Goal: Entertainment & Leisure: Consume media (video, audio)

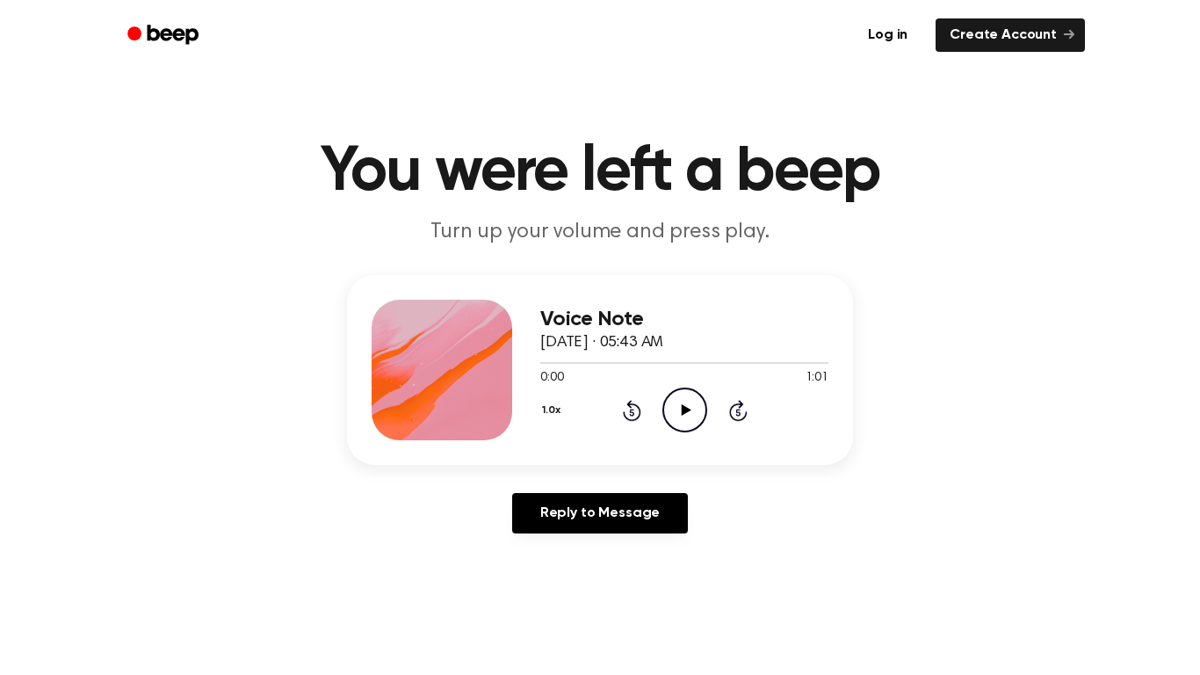
click at [691, 410] on icon "Play Audio" at bounding box center [684, 409] width 45 height 45
click at [683, 404] on icon "Play Audio" at bounding box center [684, 409] width 45 height 45
click at [686, 401] on icon "Play Audio" at bounding box center [684, 409] width 45 height 45
click at [680, 404] on icon "Play Audio" at bounding box center [684, 409] width 45 height 45
click at [680, 424] on icon "Play Audio" at bounding box center [684, 409] width 45 height 45
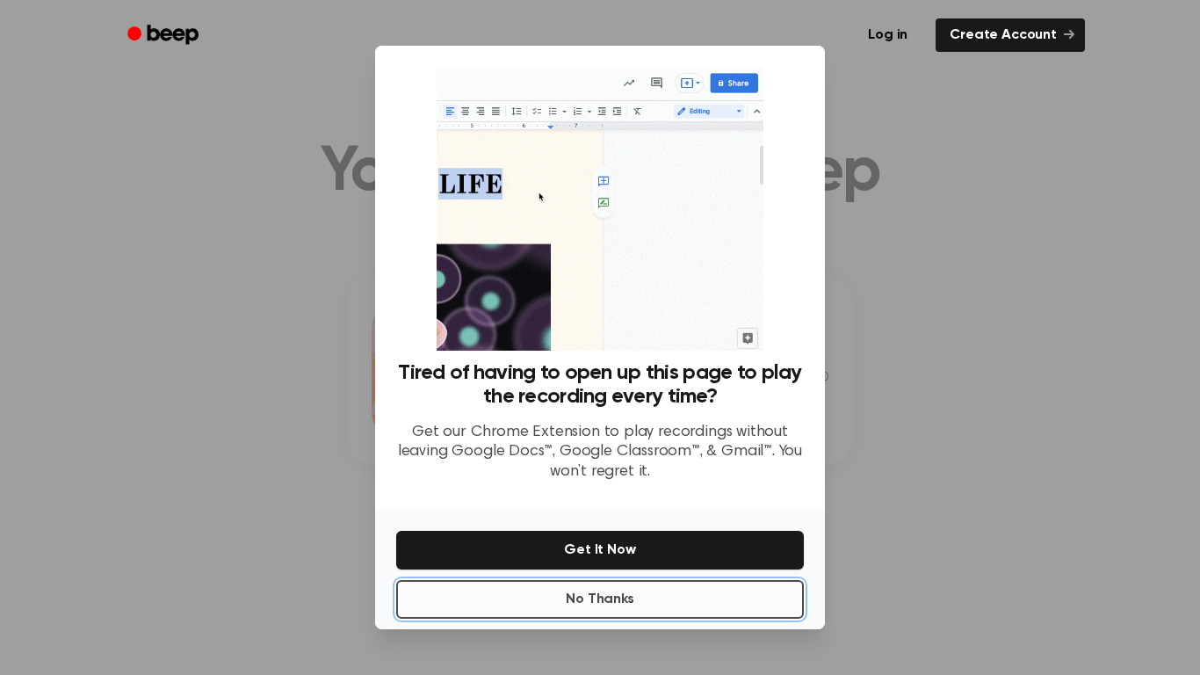
click at [667, 582] on button "No Thanks" at bounding box center [600, 599] width 408 height 39
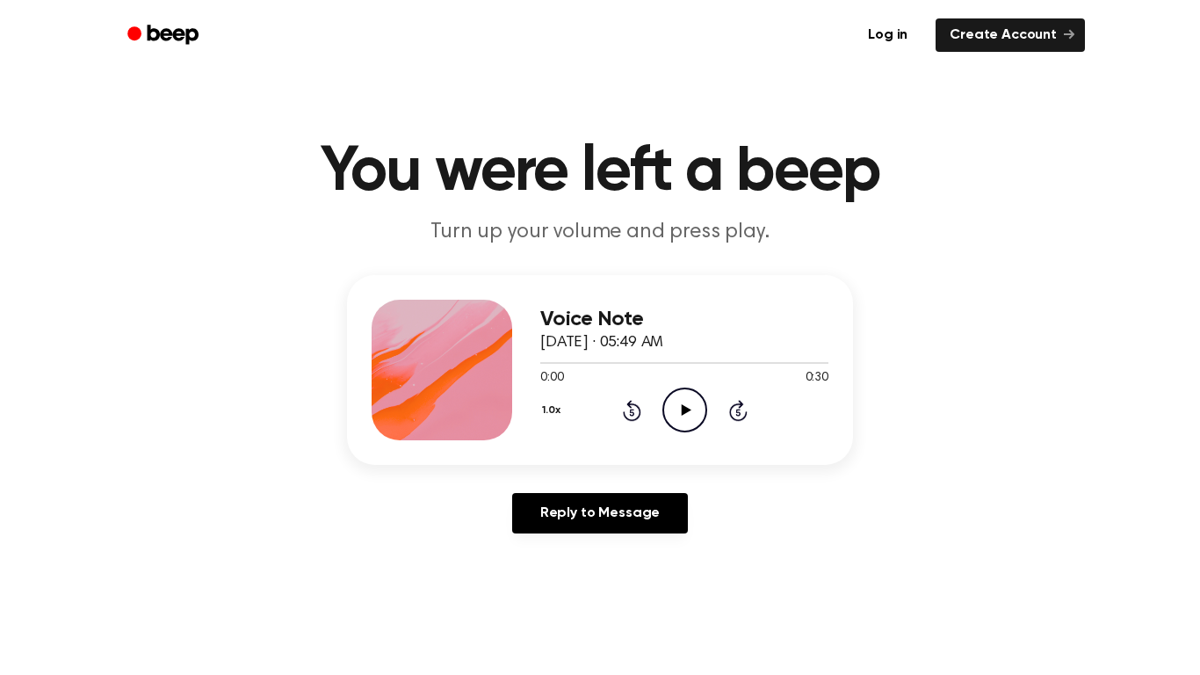
click at [686, 406] on icon "Play Audio" at bounding box center [684, 409] width 45 height 45
click at [672, 408] on icon "Play Audio" at bounding box center [684, 409] width 45 height 45
click at [683, 404] on icon "Play Audio" at bounding box center [684, 409] width 45 height 45
click at [691, 421] on icon "Play Audio" at bounding box center [684, 409] width 45 height 45
click at [684, 408] on icon at bounding box center [686, 409] width 10 height 11
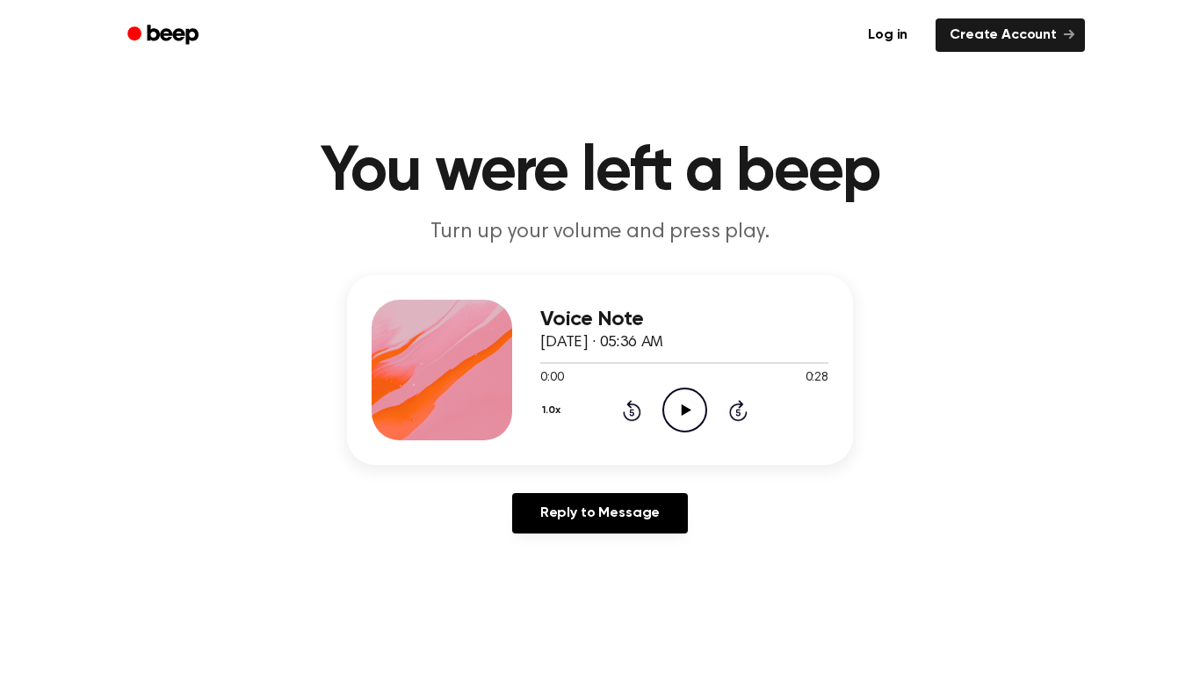
click at [693, 395] on icon "Play Audio" at bounding box center [684, 409] width 45 height 45
click at [682, 403] on icon "Play Audio" at bounding box center [684, 409] width 45 height 45
click at [678, 408] on icon "Play Audio" at bounding box center [684, 409] width 45 height 45
click at [682, 394] on icon "Play Audio" at bounding box center [684, 409] width 45 height 45
click at [674, 395] on icon "Pause Audio" at bounding box center [684, 409] width 45 height 45
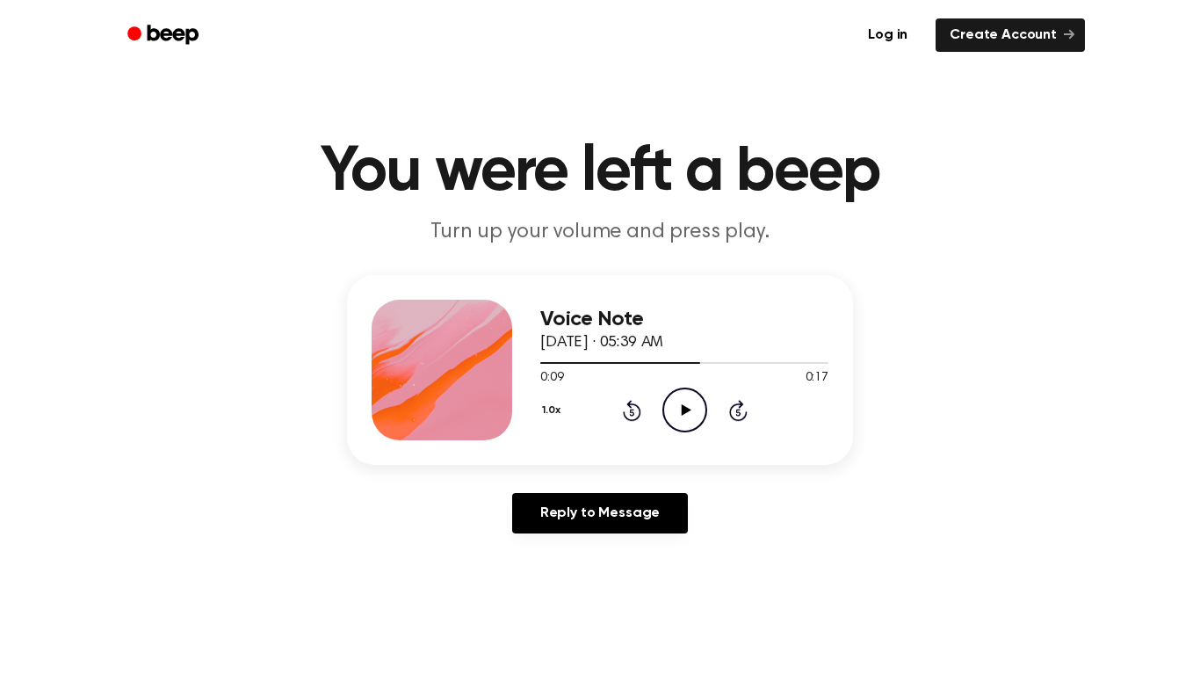
click at [679, 394] on icon "Play Audio" at bounding box center [684, 409] width 45 height 45
click at [683, 413] on icon at bounding box center [686, 409] width 10 height 11
click at [677, 399] on icon "Play Audio" at bounding box center [684, 409] width 45 height 45
